Goal: Find specific page/section: Find specific page/section

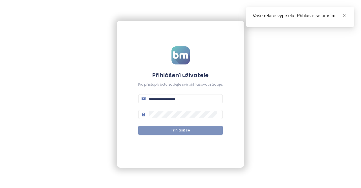
type input "**********"
click at [169, 130] on button "Přihlásit se" at bounding box center [180, 130] width 85 height 9
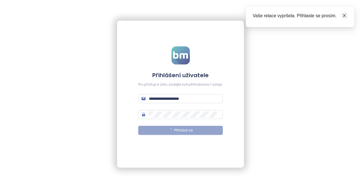
click at [345, 15] on icon "close" at bounding box center [345, 16] width 4 height 4
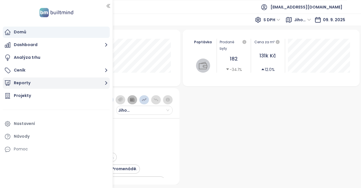
click at [84, 82] on button "Reporty" at bounding box center [56, 82] width 107 height 11
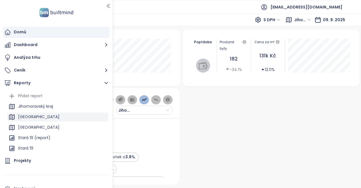
click at [25, 113] on div "[GEOGRAPHIC_DATA]" at bounding box center [39, 116] width 42 height 7
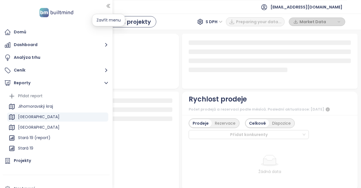
click at [109, 6] on icon "button" at bounding box center [109, 6] width 6 height 6
